Goal: Task Accomplishment & Management: Manage account settings

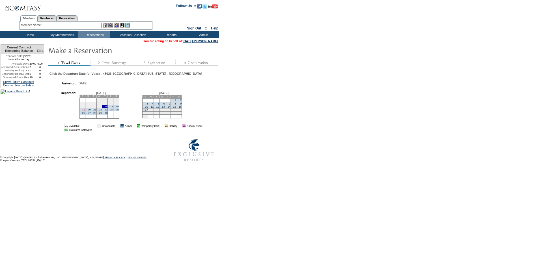
click at [85, 111] on link "19" at bounding box center [83, 109] width 3 height 3
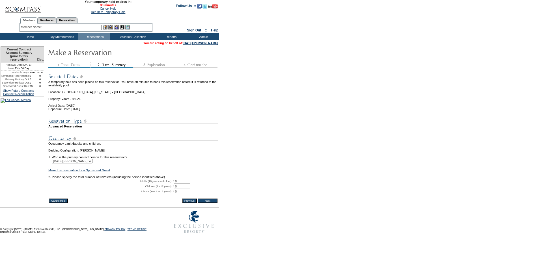
click at [188, 184] on input "0" at bounding box center [182, 181] width 16 height 5
type input "2"
click at [214, 203] on input "Next" at bounding box center [208, 200] width 20 height 5
